Goal: Task Accomplishment & Management: Use online tool/utility

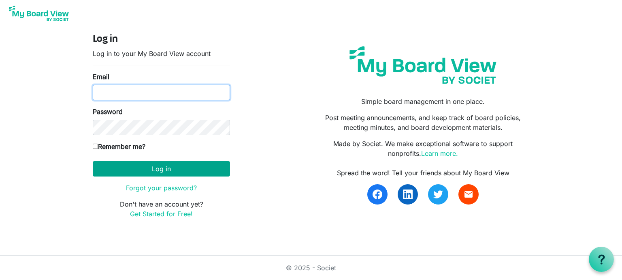
type input "nanauhll@yahoo.com"
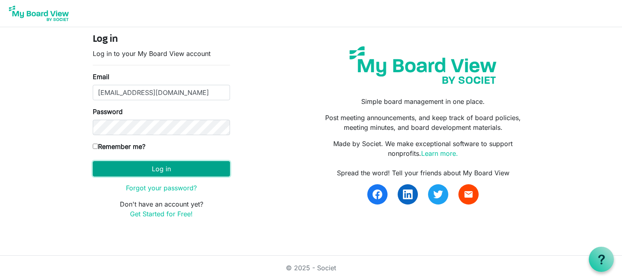
click at [162, 168] on button "Log in" at bounding box center [161, 168] width 137 height 15
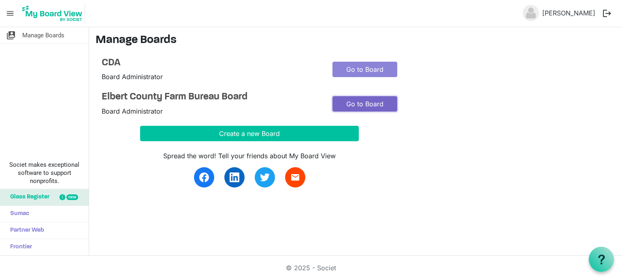
click at [372, 106] on link "Go to Board" at bounding box center [365, 103] width 65 height 15
